Goal: Obtain resource: Obtain resource

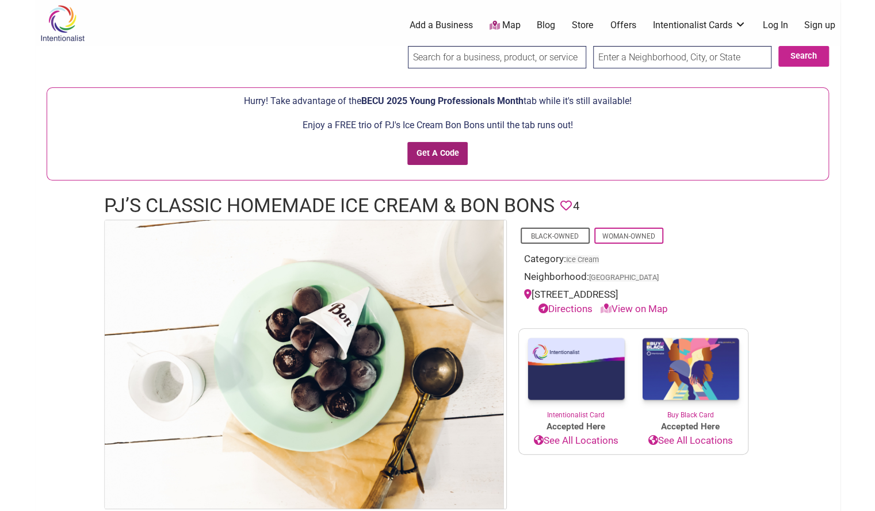
click at [439, 152] on input "Get A Code" at bounding box center [437, 154] width 60 height 24
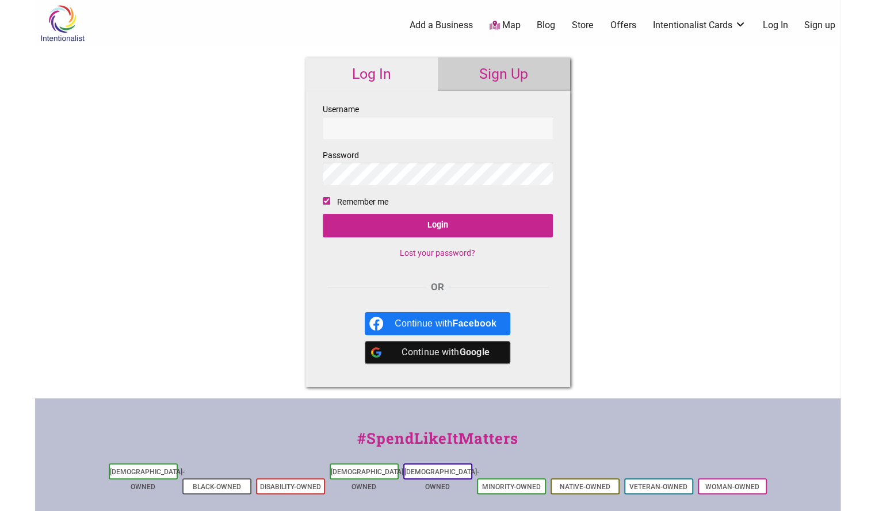
click at [407, 130] on input "Username" at bounding box center [438, 128] width 230 height 22
type input "sharjono"
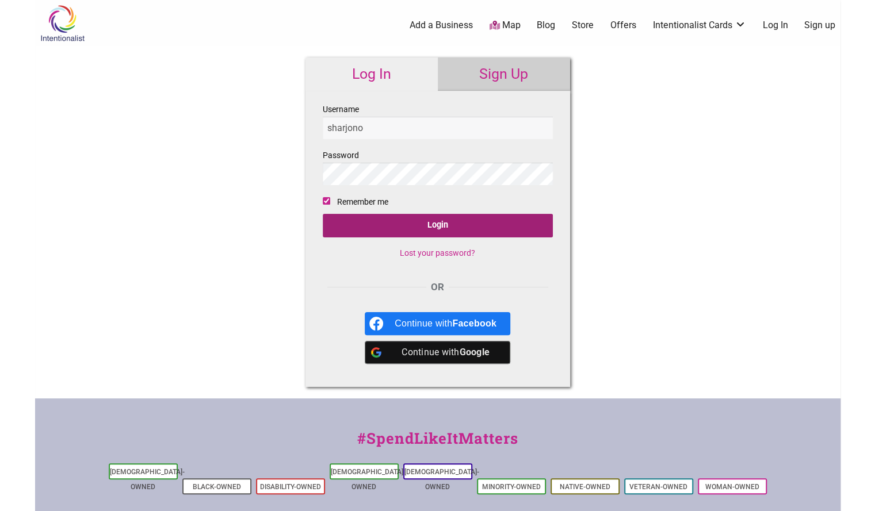
click at [418, 226] on input "Login" at bounding box center [438, 226] width 230 height 24
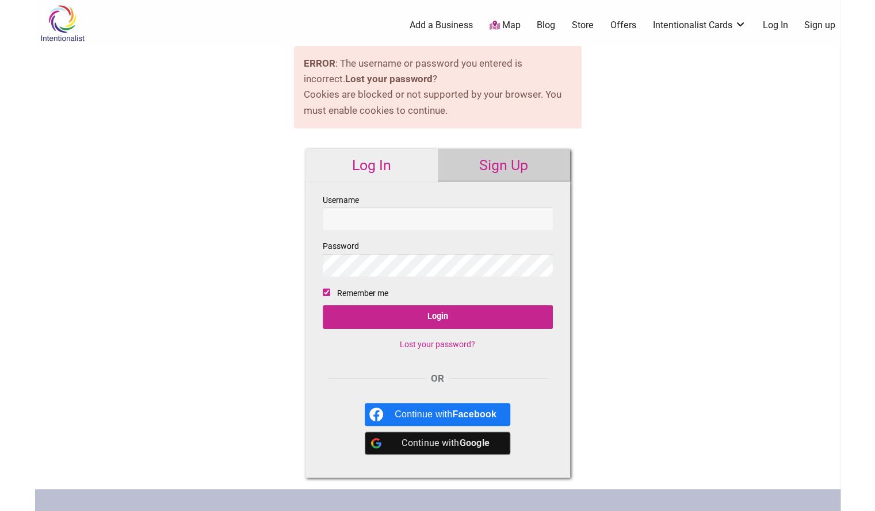
click at [458, 222] on input "Username" at bounding box center [438, 219] width 230 height 22
type input "sharjono"
click at [323, 305] on input "Login" at bounding box center [438, 317] width 230 height 24
click at [449, 341] on link "Lost your password?" at bounding box center [437, 344] width 75 height 9
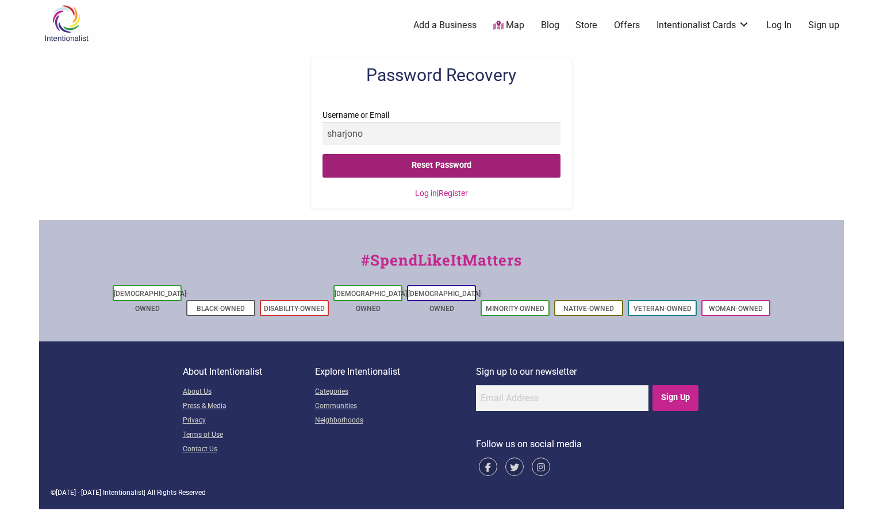
type input "sharjono"
click at [454, 162] on input "Reset Password" at bounding box center [442, 166] width 238 height 24
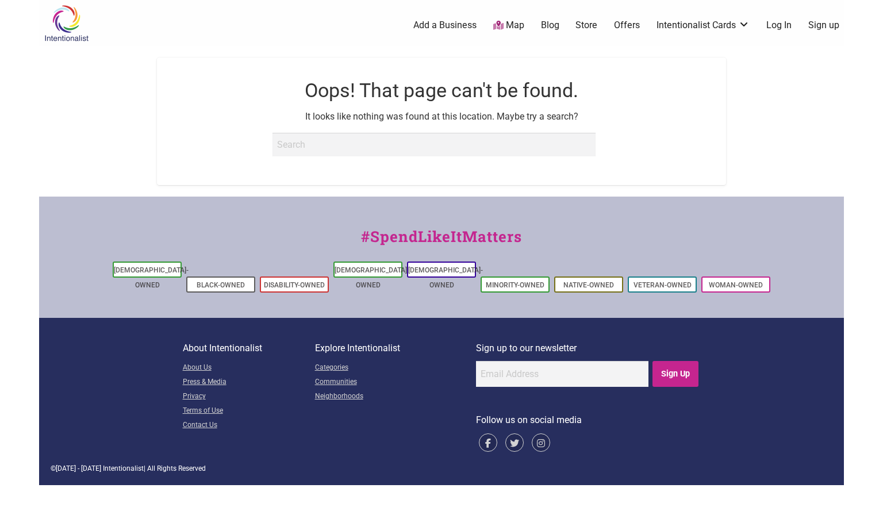
click at [779, 22] on link "Log In" at bounding box center [779, 25] width 25 height 13
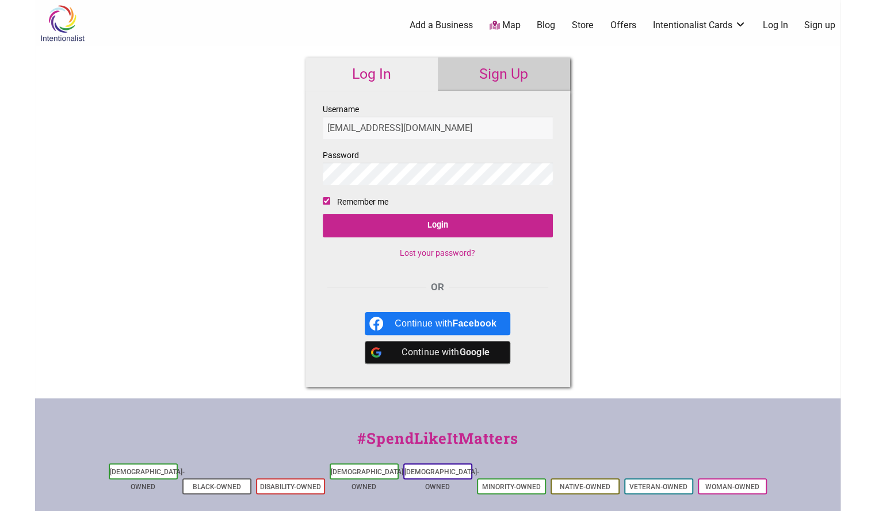
type input "sharjono@yahoo.com"
click at [401, 234] on input "Login" at bounding box center [438, 226] width 230 height 24
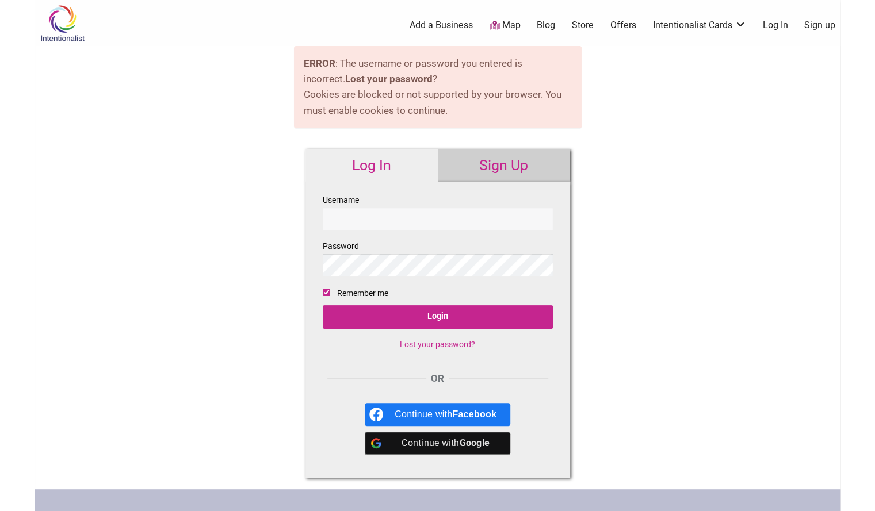
click at [439, 345] on link "Lost your password?" at bounding box center [437, 344] width 75 height 9
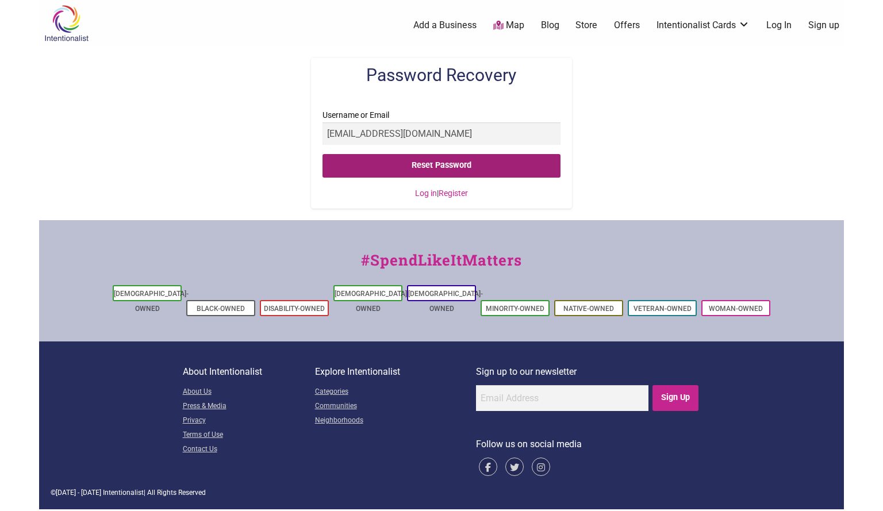
type input "[EMAIL_ADDRESS][DOMAIN_NAME]"
click at [401, 163] on input "Reset Password" at bounding box center [442, 166] width 238 height 24
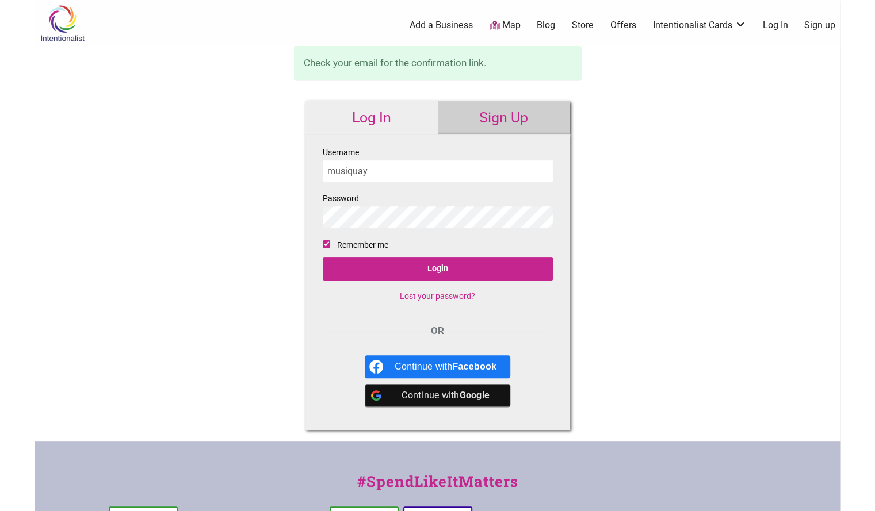
type input "musiquay"
click at [392, 270] on input "Login" at bounding box center [438, 269] width 230 height 24
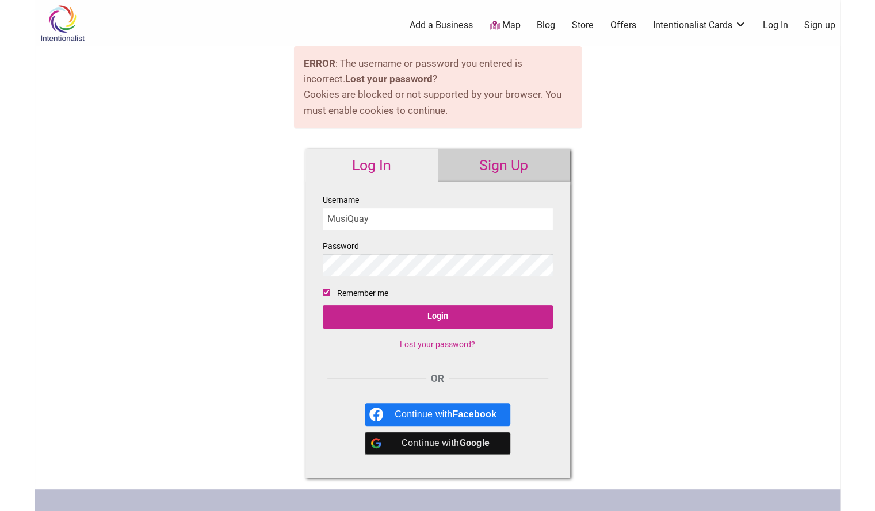
type input "MusiQuay"
click at [402, 320] on input "Login" at bounding box center [438, 317] width 230 height 24
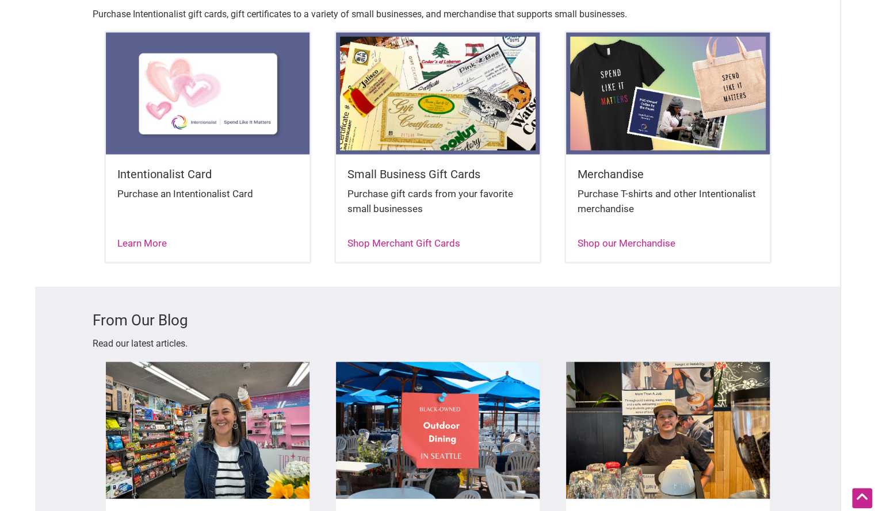
scroll to position [1790, 0]
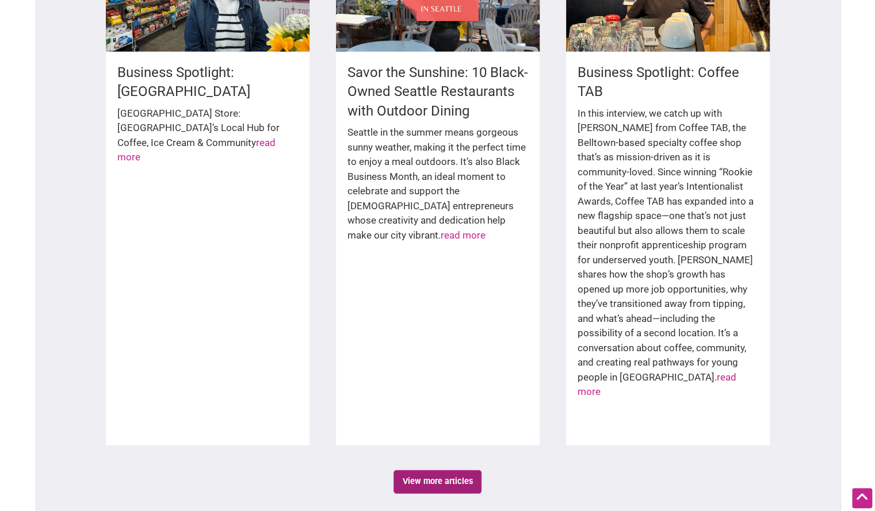
click at [451, 470] on link "View more articles" at bounding box center [437, 482] width 88 height 24
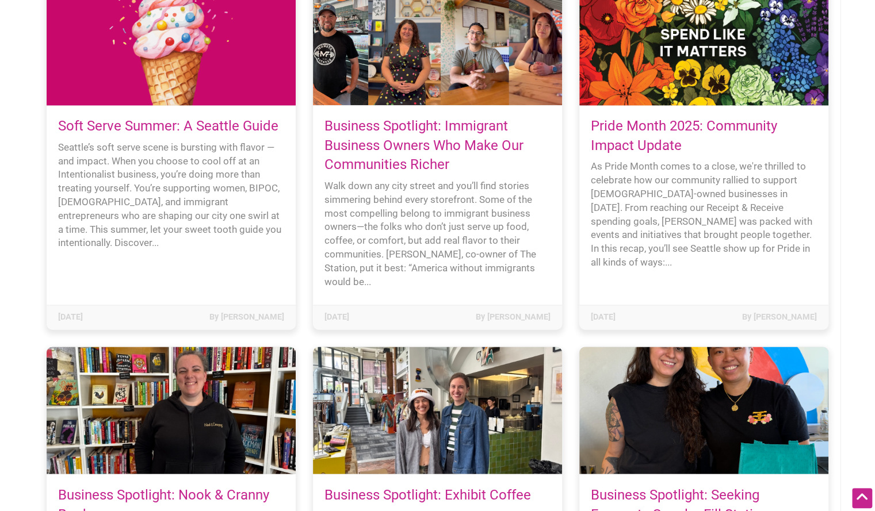
scroll to position [1342, 0]
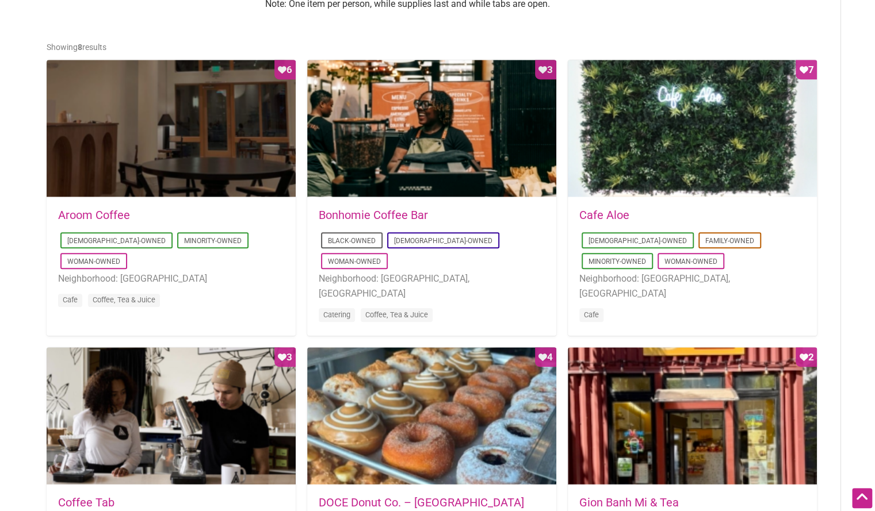
scroll to position [552, 0]
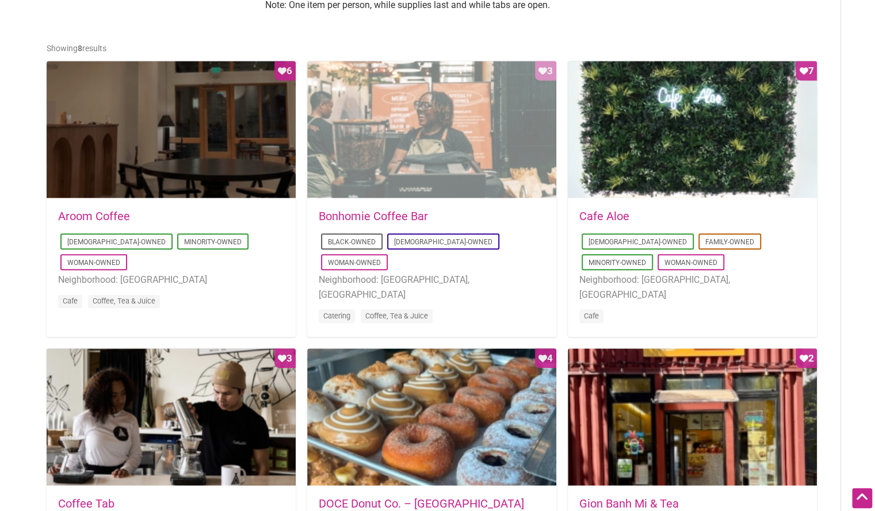
click at [433, 121] on div "Favorite Count 3" at bounding box center [431, 130] width 249 height 138
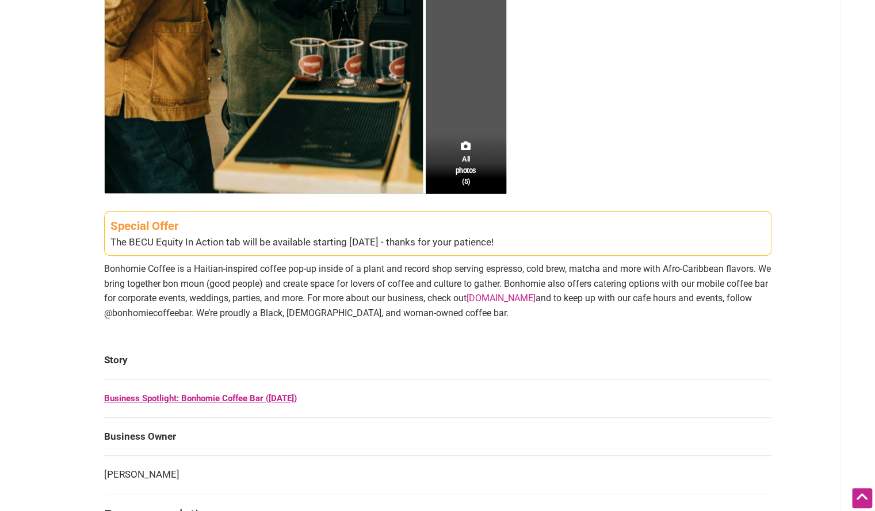
scroll to position [408, 0]
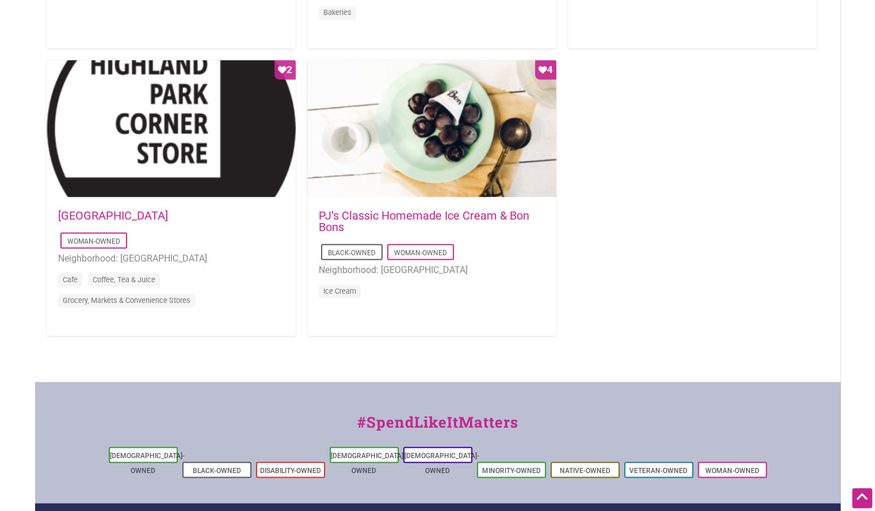
scroll to position [1128, 0]
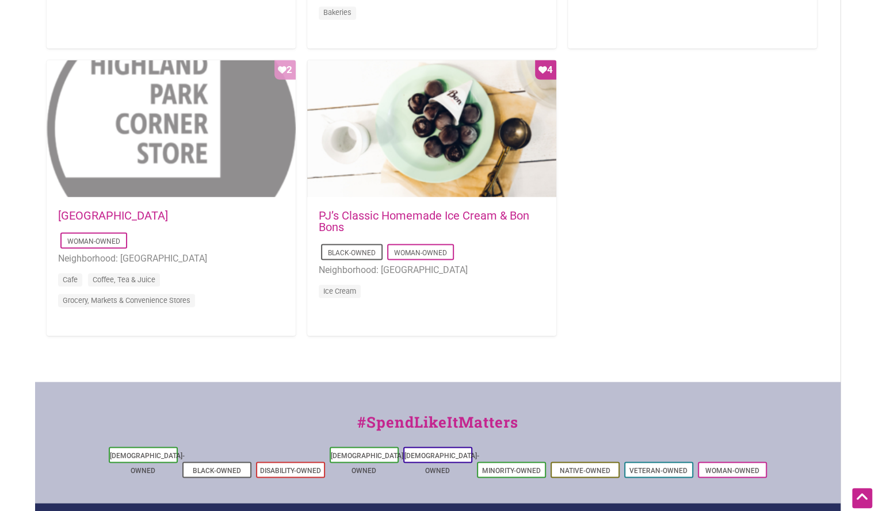
click at [176, 124] on div "Favorite Count 2" at bounding box center [171, 129] width 249 height 138
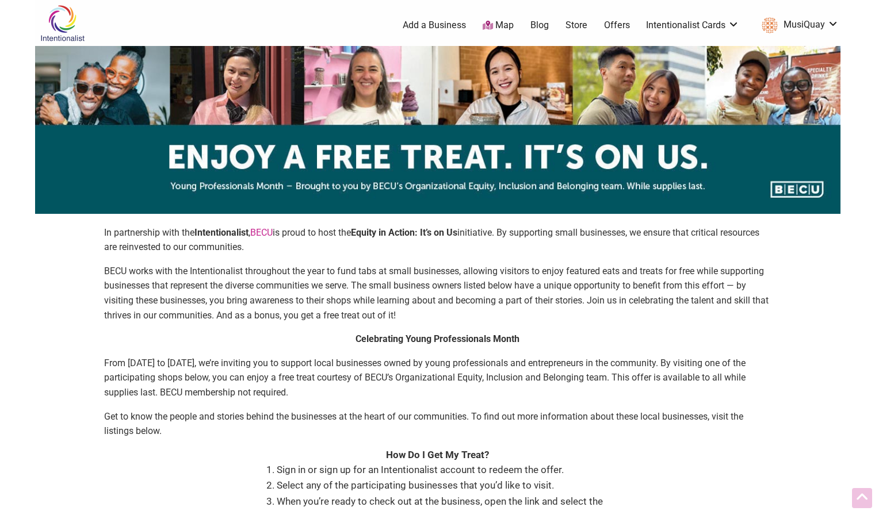
scroll to position [1128, 0]
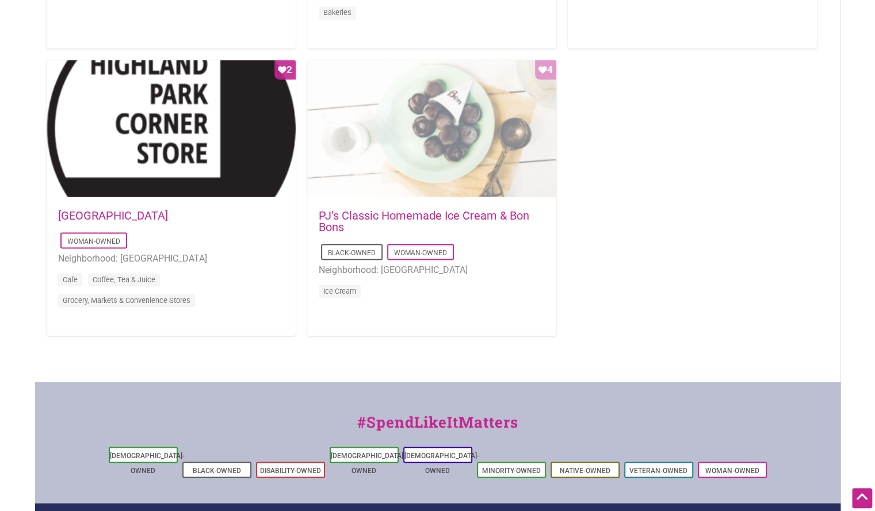
click at [428, 117] on div "Favorite Count 4" at bounding box center [431, 129] width 249 height 138
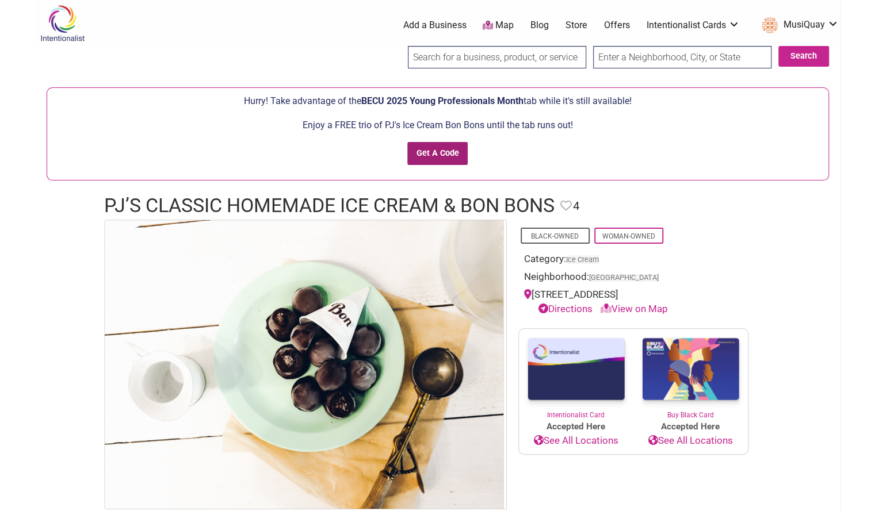
click at [434, 157] on input "Get A Code" at bounding box center [437, 154] width 60 height 24
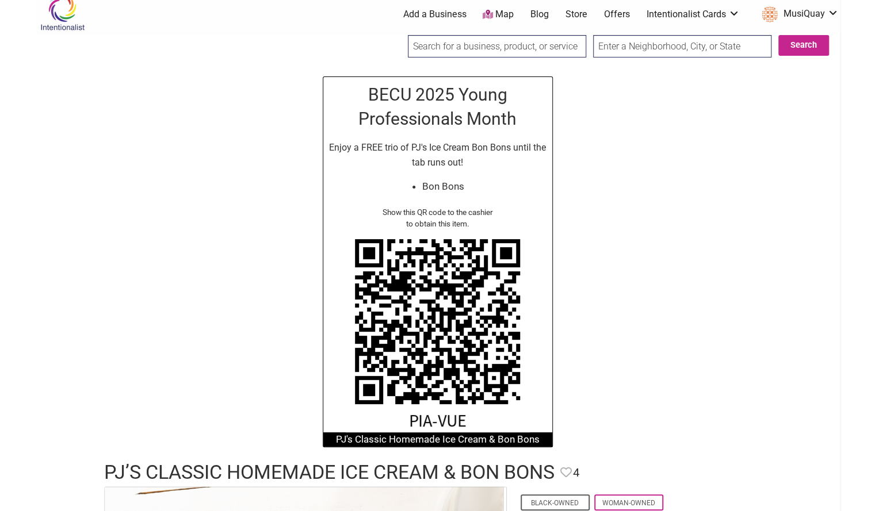
scroll to position [13, 0]
